Goal: Task Accomplishment & Management: Use online tool/utility

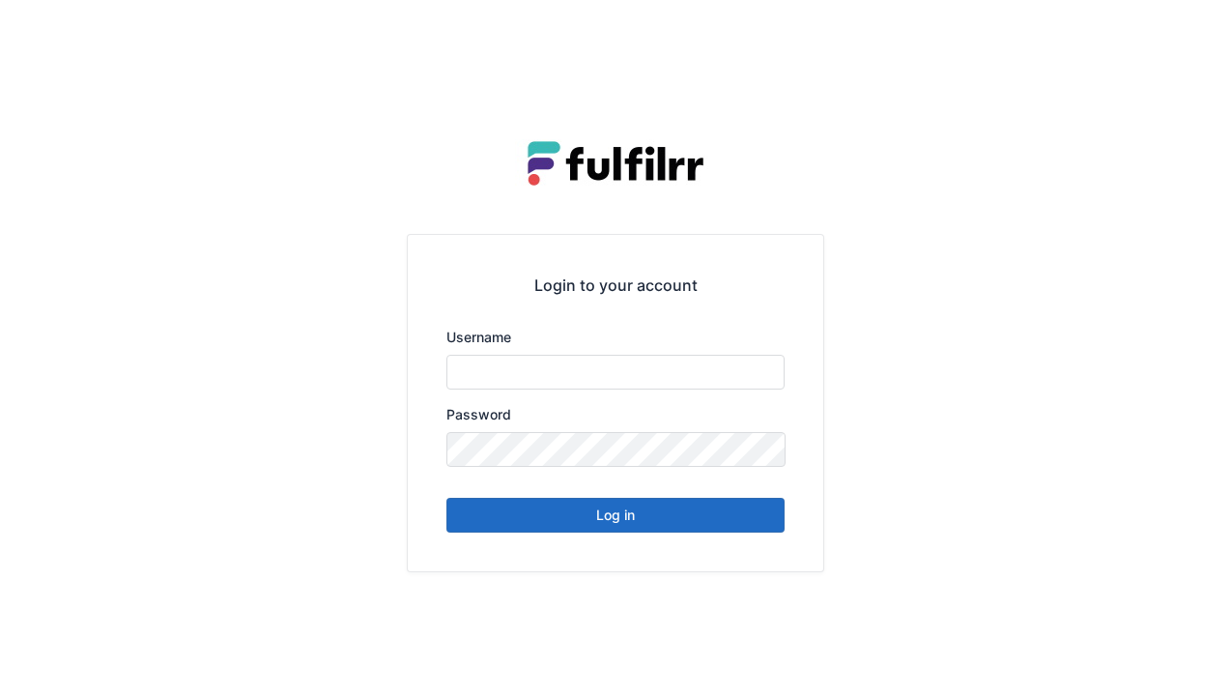
type input "******"
click at [607, 516] on button "Log in" at bounding box center [615, 515] width 338 height 35
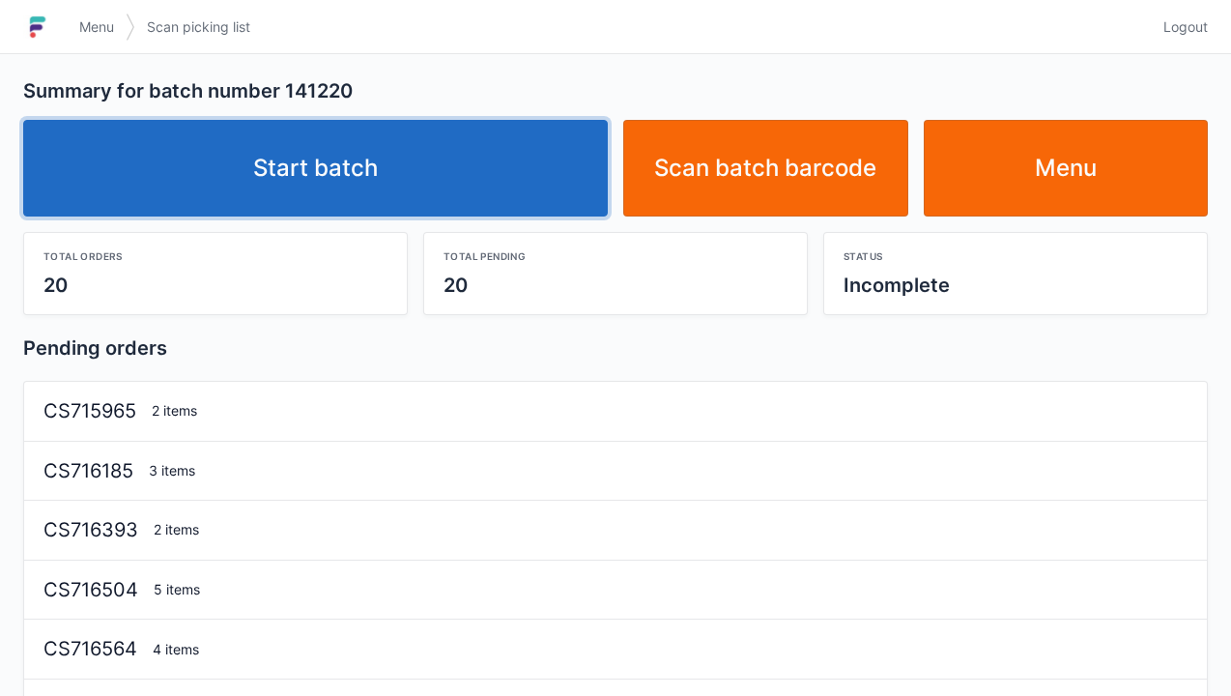
click at [357, 151] on link "Start batch" at bounding box center [315, 168] width 585 height 97
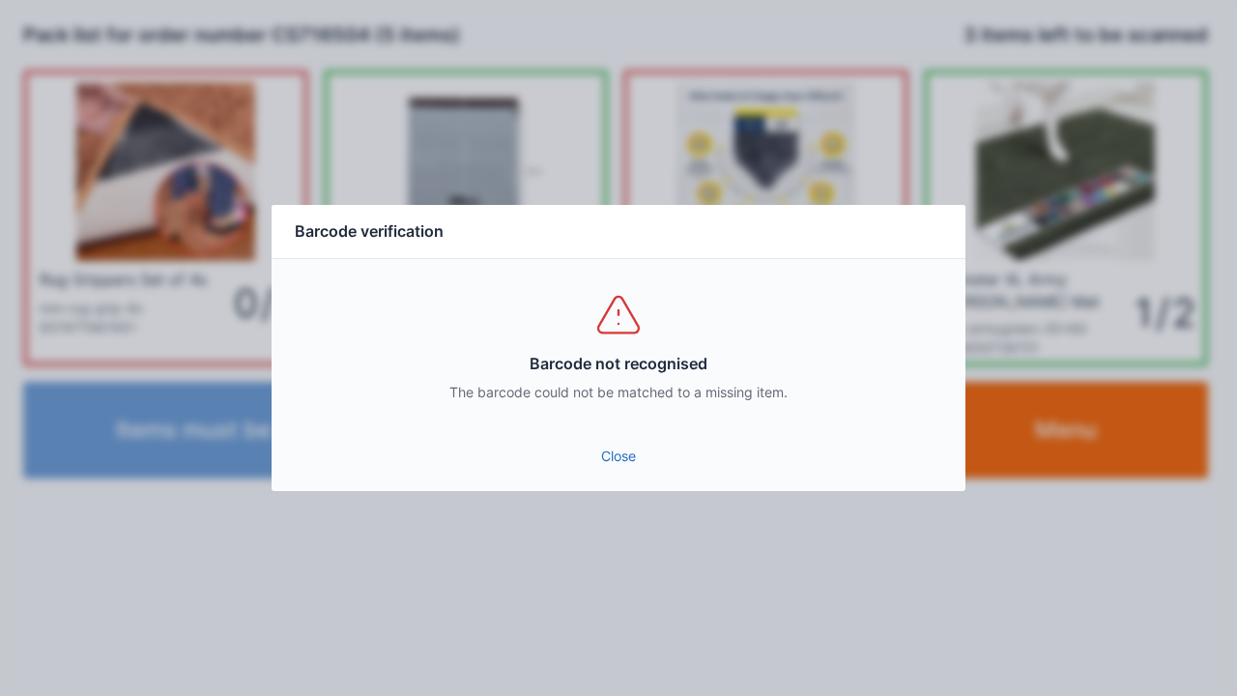
click at [613, 468] on link "Close" at bounding box center [618, 456] width 663 height 35
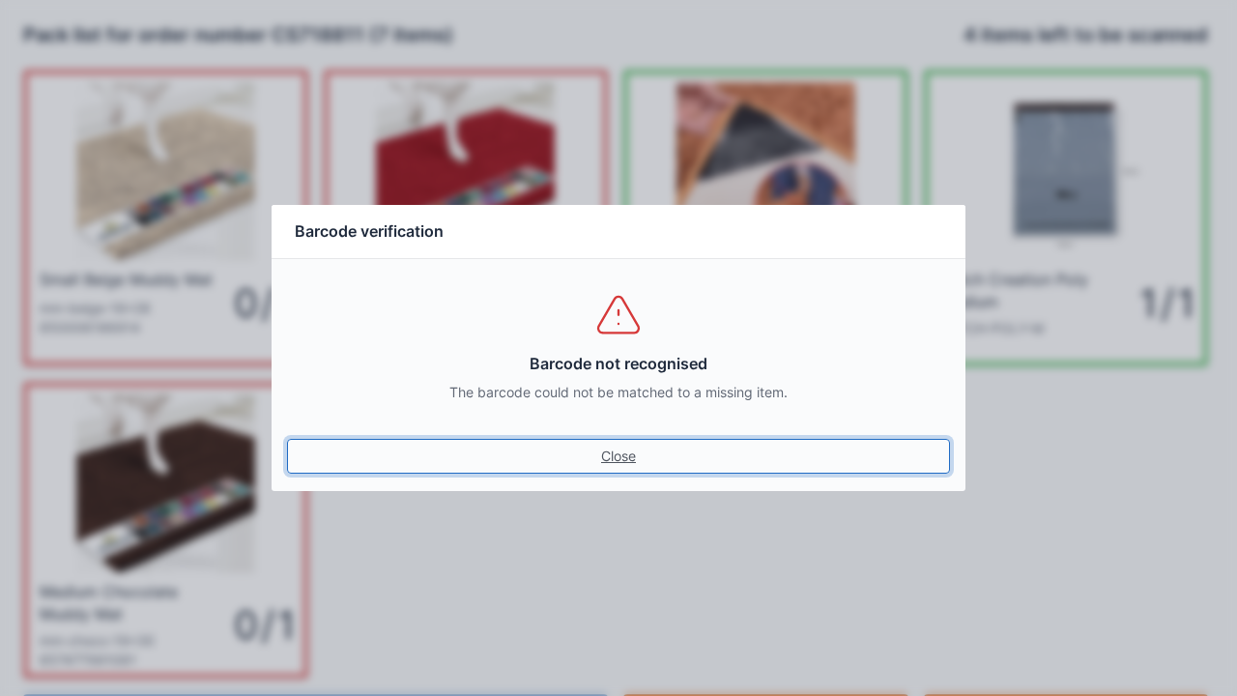
click at [633, 456] on link "Close" at bounding box center [618, 456] width 663 height 35
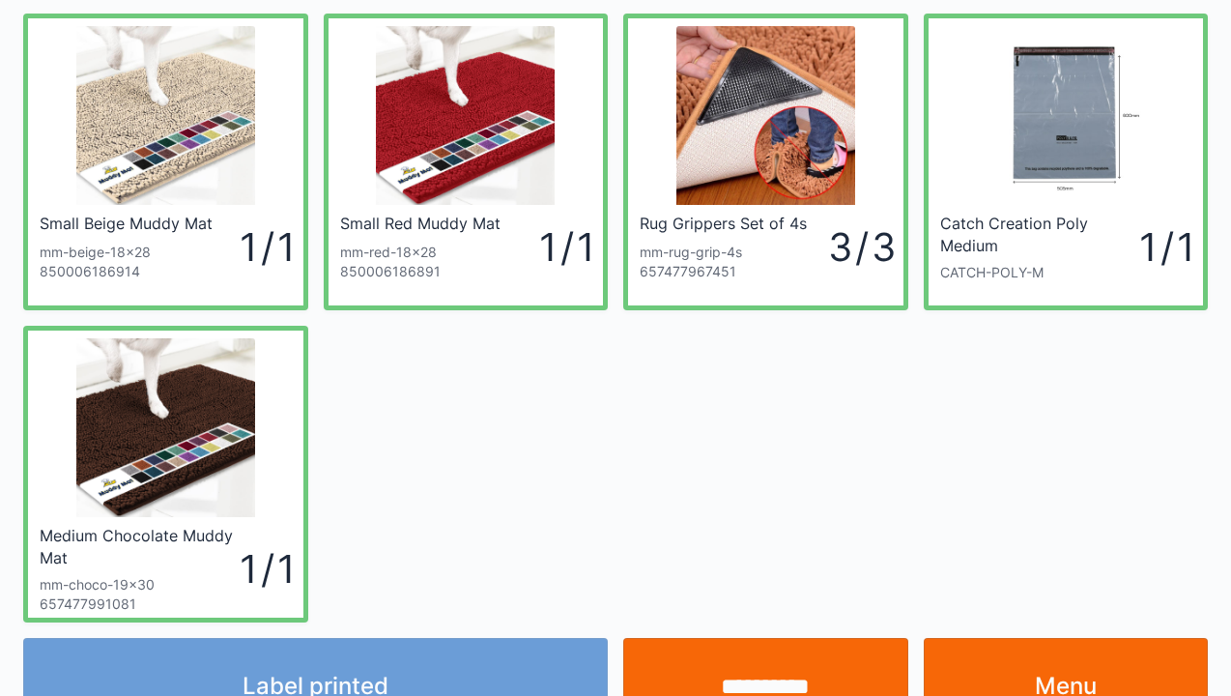
scroll to position [112, 0]
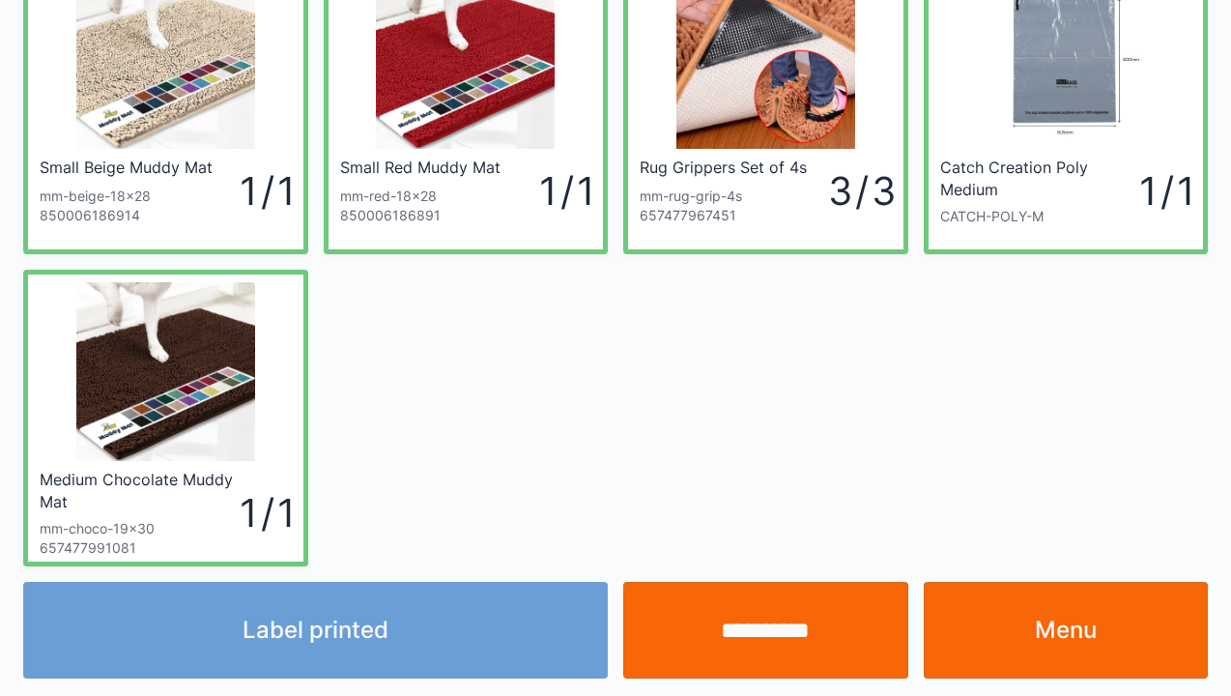
click at [1051, 636] on link "Menu" at bounding box center [1066, 630] width 285 height 97
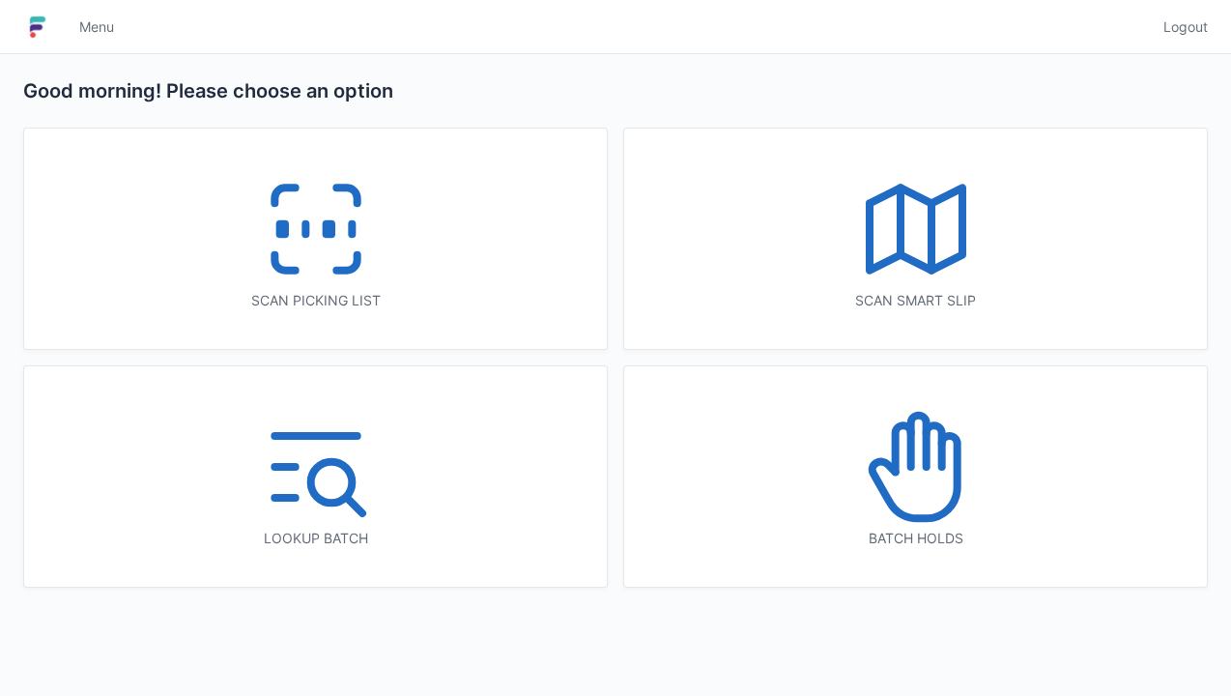
click at [343, 252] on icon at bounding box center [316, 229] width 124 height 124
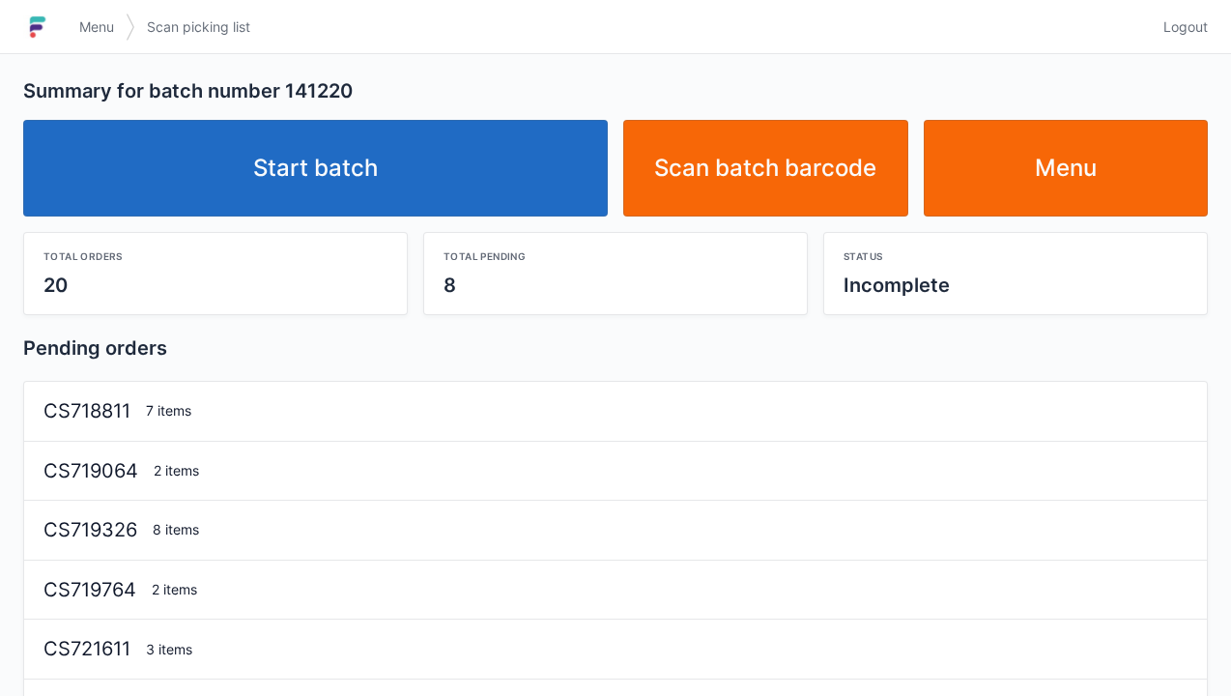
click at [348, 170] on link "Start batch" at bounding box center [315, 168] width 585 height 97
